Goal: Information Seeking & Learning: Learn about a topic

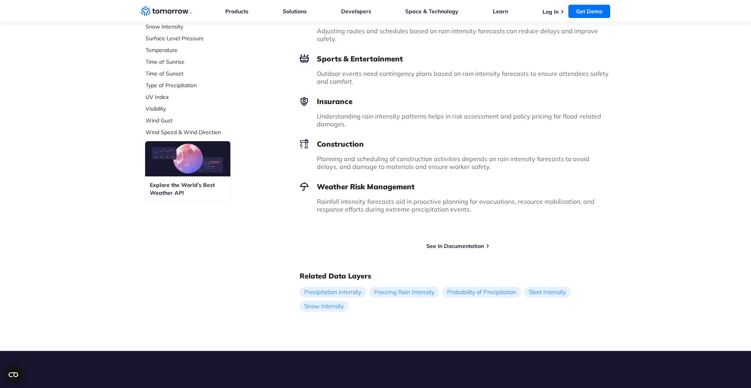
scroll to position [378, 0]
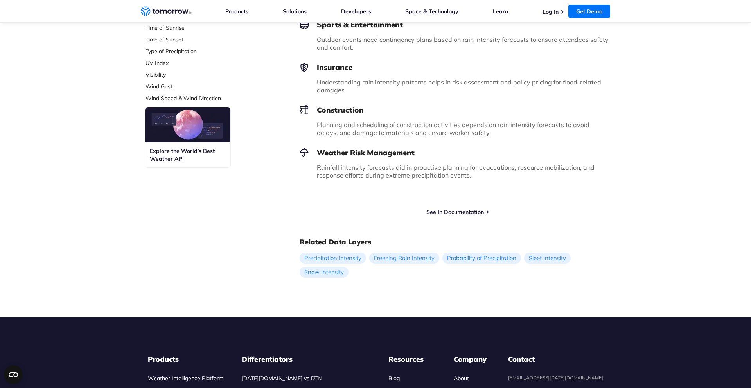
click at [476, 207] on div "Try Free Weather API See In Documentation" at bounding box center [454, 208] width 310 height 14
click at [472, 213] on link "See In Documentation" at bounding box center [454, 211] width 57 height 7
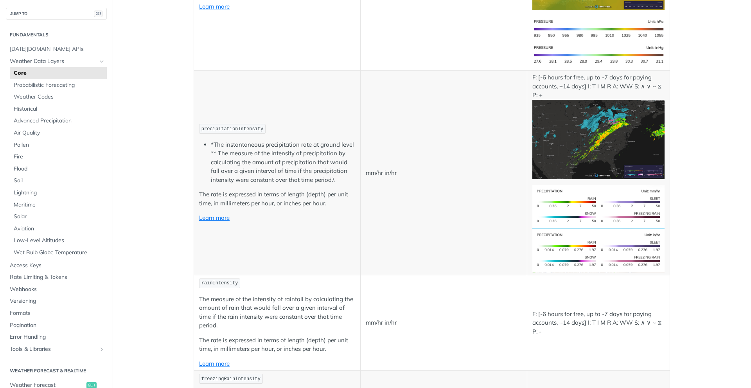
scroll to position [1342, 0]
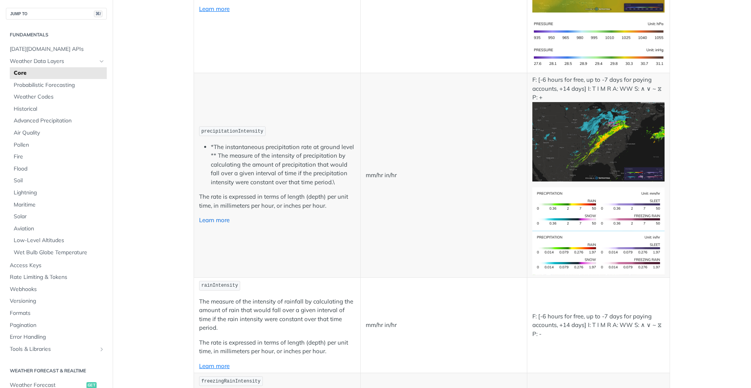
click at [219, 219] on link "Learn more" at bounding box center [214, 219] width 30 height 7
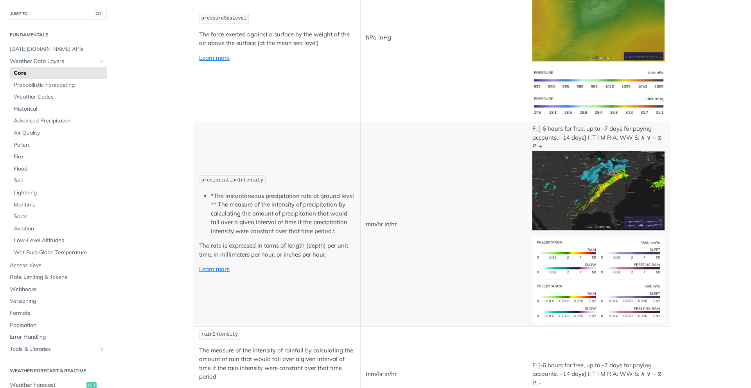
scroll to position [1293, 0]
click at [462, 128] on td "mm/hr in/hr" at bounding box center [443, 224] width 167 height 204
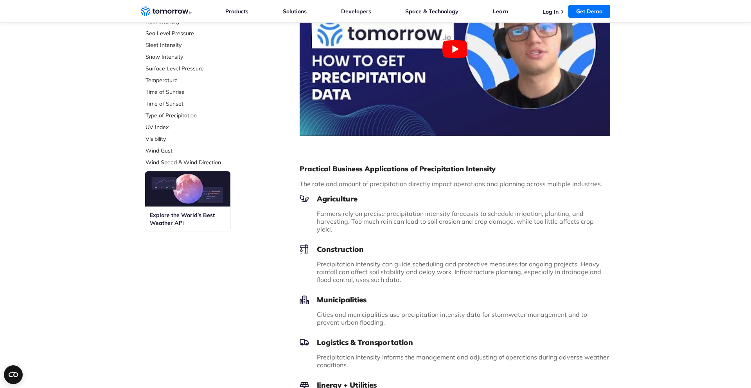
scroll to position [416, 0]
